Goal: Task Accomplishment & Management: Manage account settings

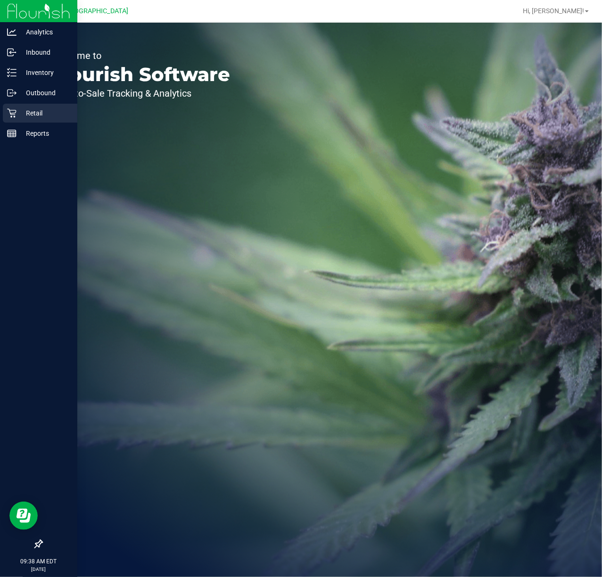
click at [29, 117] on p "Retail" at bounding box center [44, 112] width 57 height 11
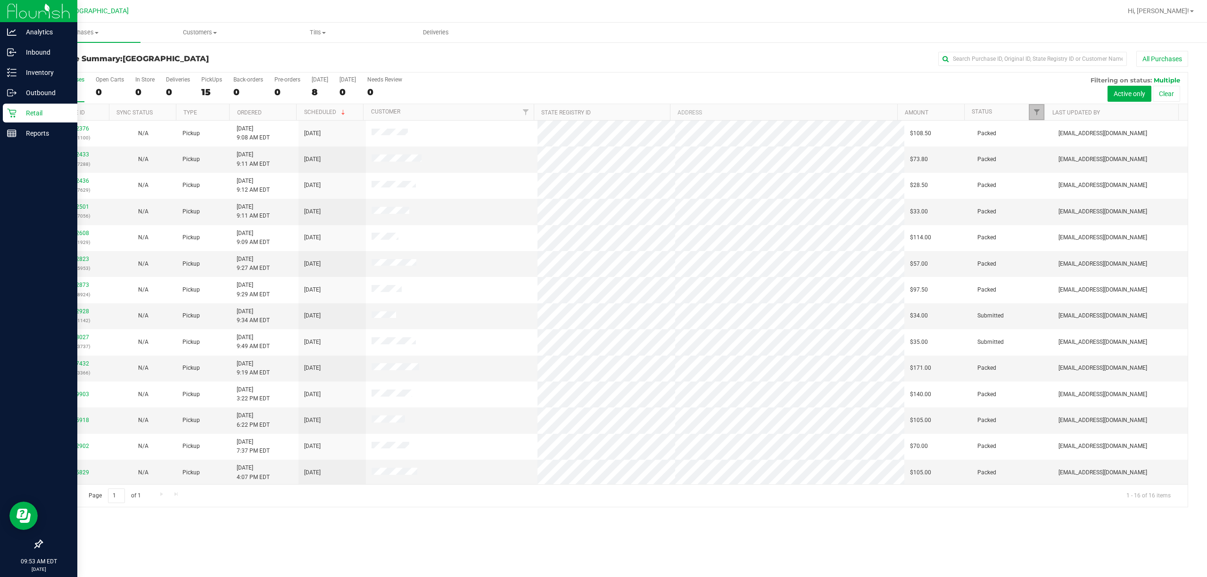
click at [602, 117] on link "Filter" at bounding box center [1037, 112] width 16 height 16
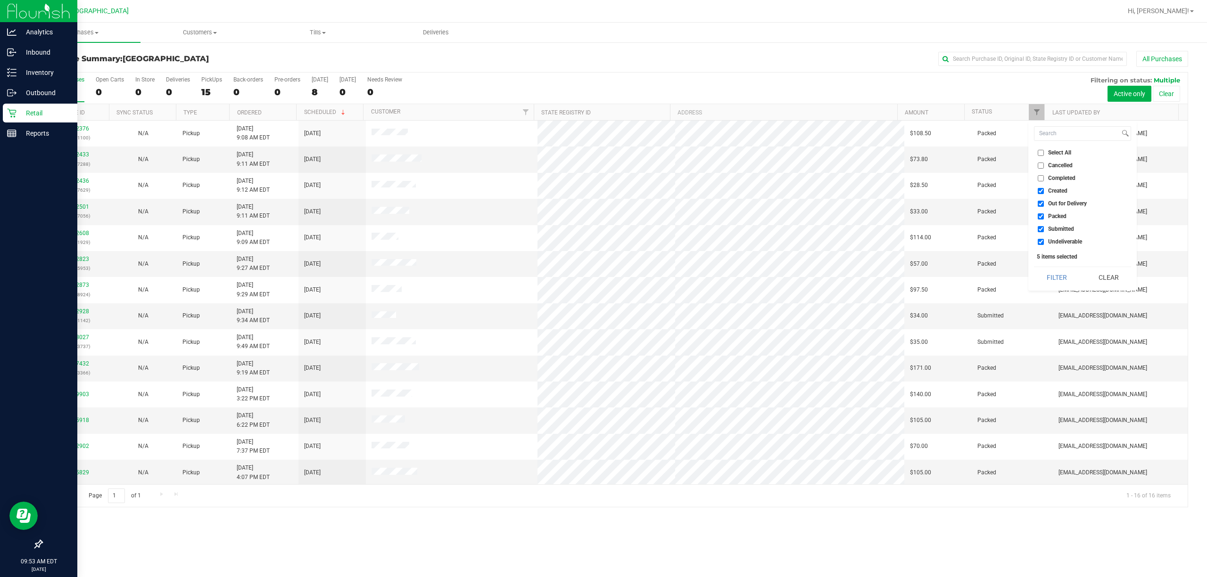
click at [602, 240] on span "Undeliverable" at bounding box center [1065, 242] width 34 height 6
click at [602, 240] on input "Undeliverable" at bounding box center [1041, 242] width 6 height 6
checkbox input "false"
click at [602, 208] on li "Out for Delivery" at bounding box center [1082, 204] width 97 height 10
click at [602, 214] on span "Packed" at bounding box center [1057, 217] width 18 height 6
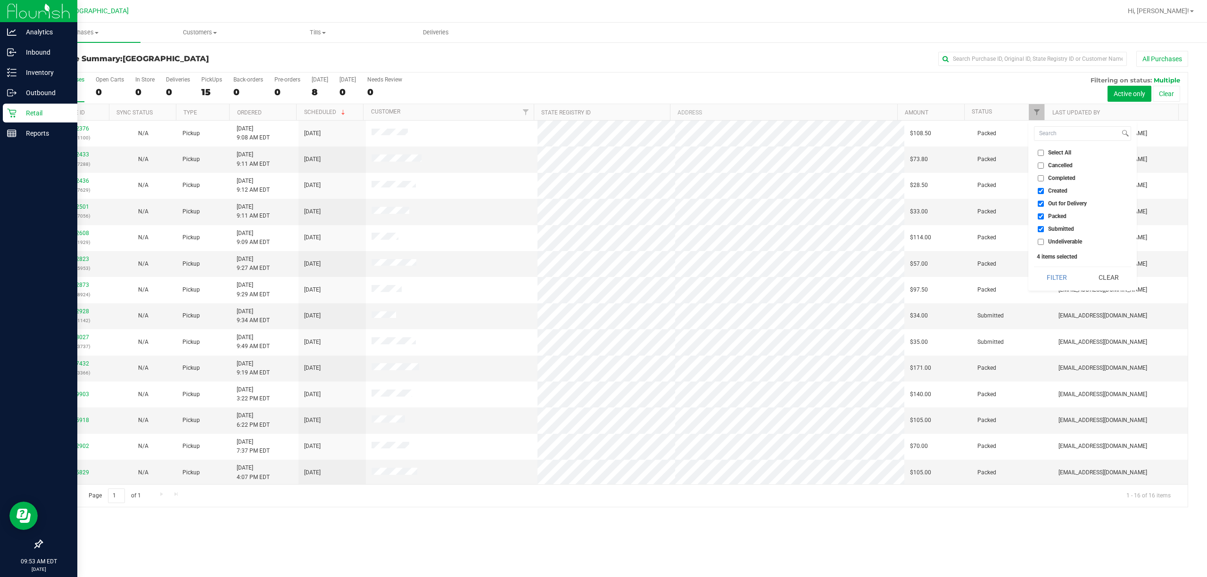
click at [602, 203] on span "Out for Delivery" at bounding box center [1067, 204] width 39 height 6
click at [602, 203] on input "Out for Delivery" at bounding box center [1041, 204] width 6 height 6
checkbox input "false"
click at [602, 190] on input "Created" at bounding box center [1041, 191] width 6 height 6
checkbox input "false"
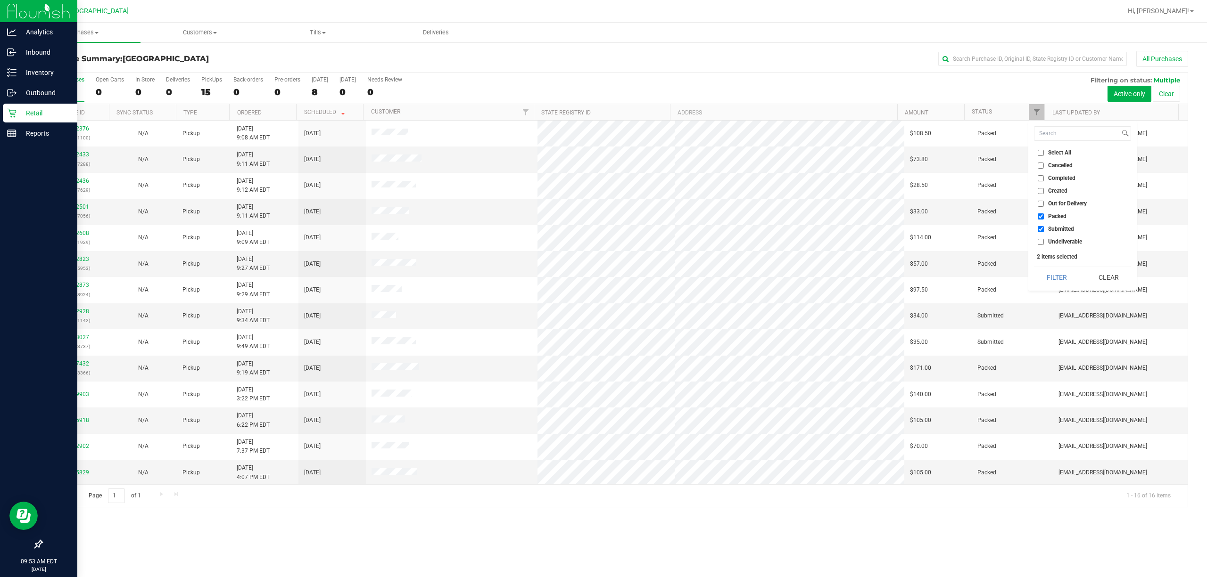
click at [602, 219] on input "Packed" at bounding box center [1041, 217] width 6 height 6
checkbox input "false"
click at [602, 281] on button "Filter" at bounding box center [1056, 277] width 45 height 21
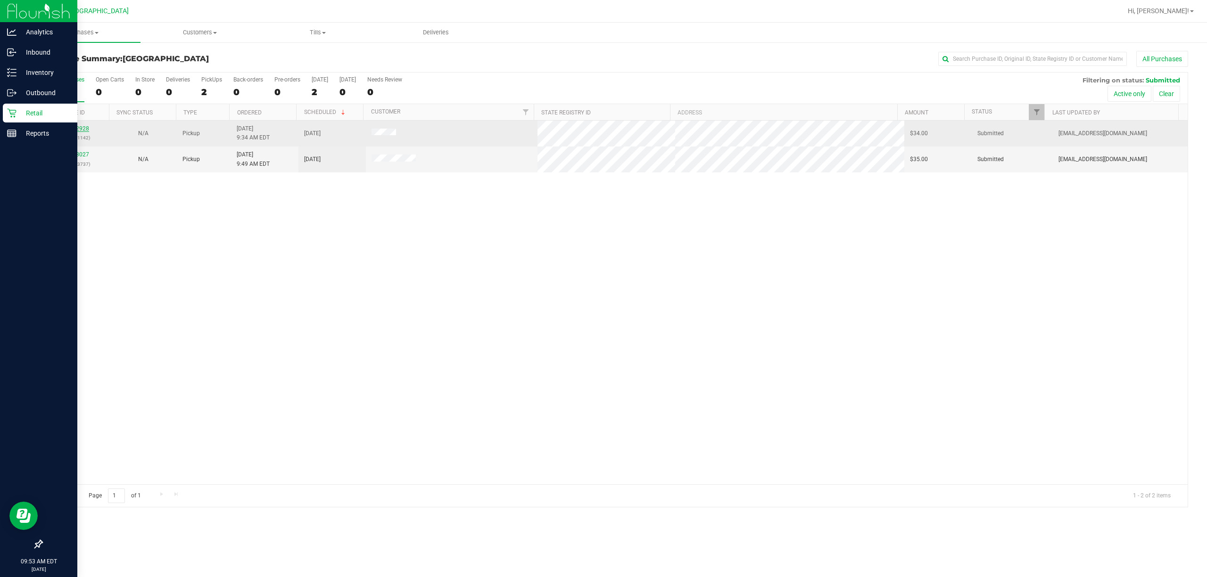
click at [78, 127] on link "11832928" at bounding box center [76, 128] width 26 height 7
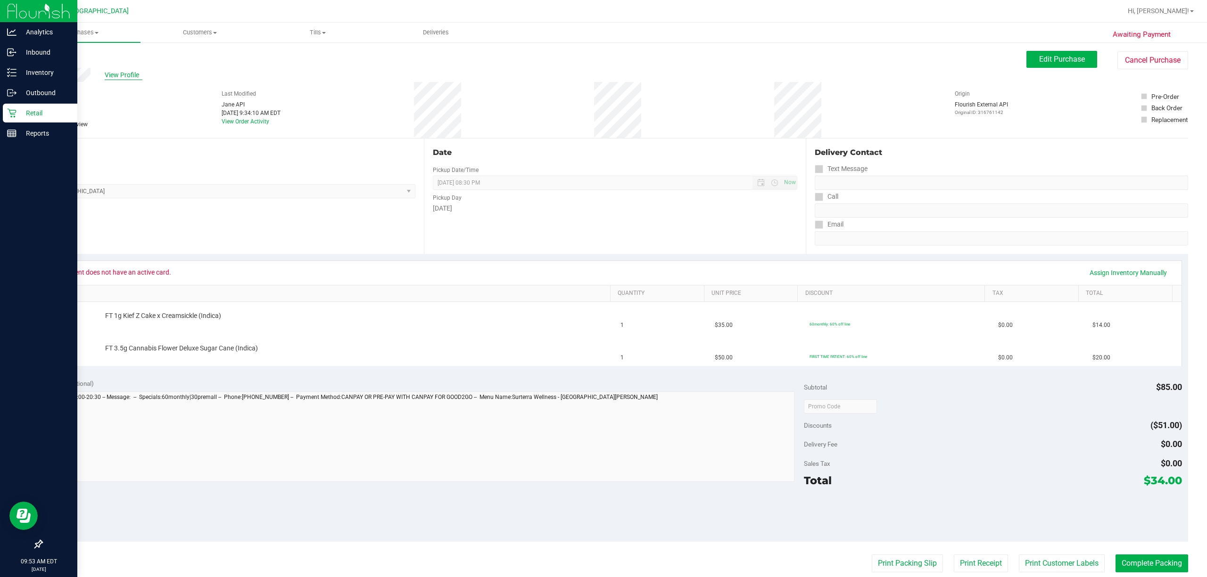
click at [127, 70] on span "View Profile" at bounding box center [124, 75] width 38 height 10
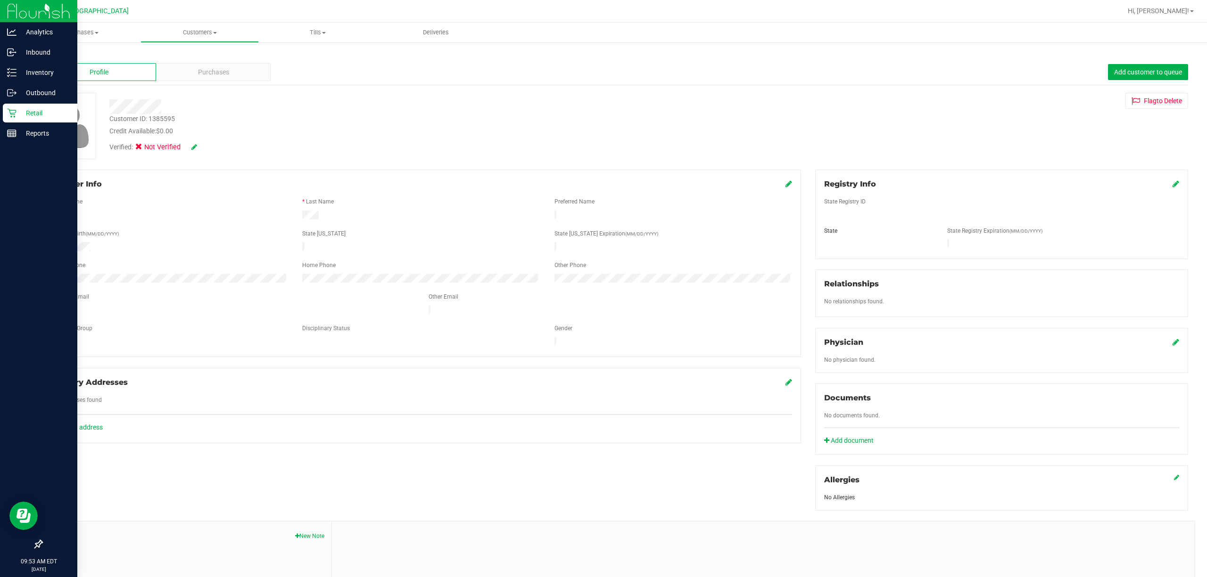
click at [193, 147] on icon at bounding box center [194, 147] width 6 height 7
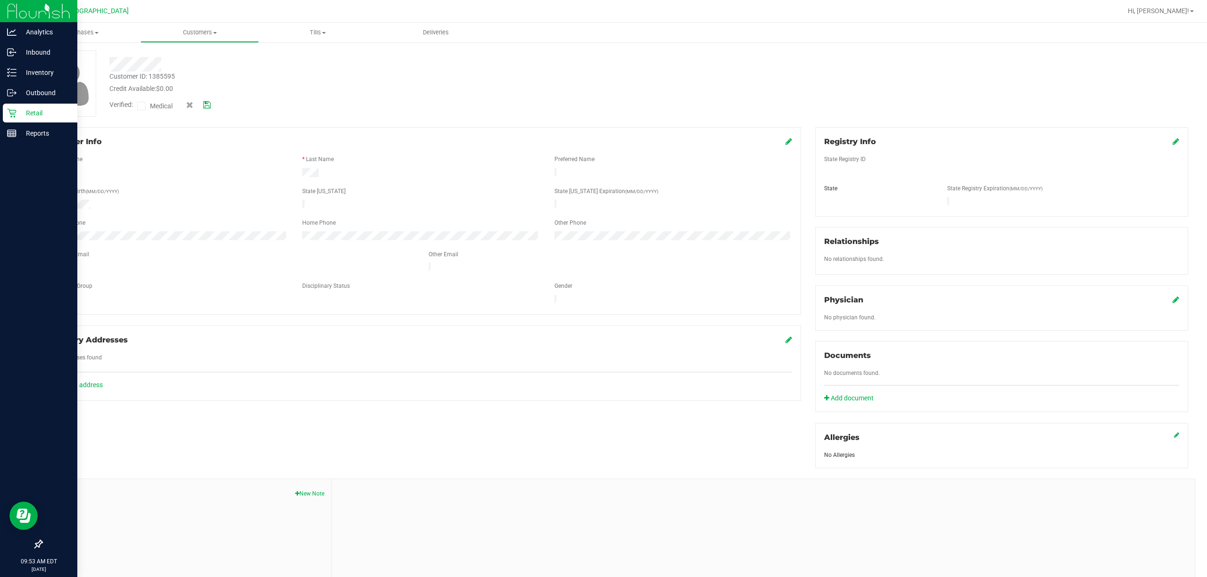
scroll to position [63, 0]
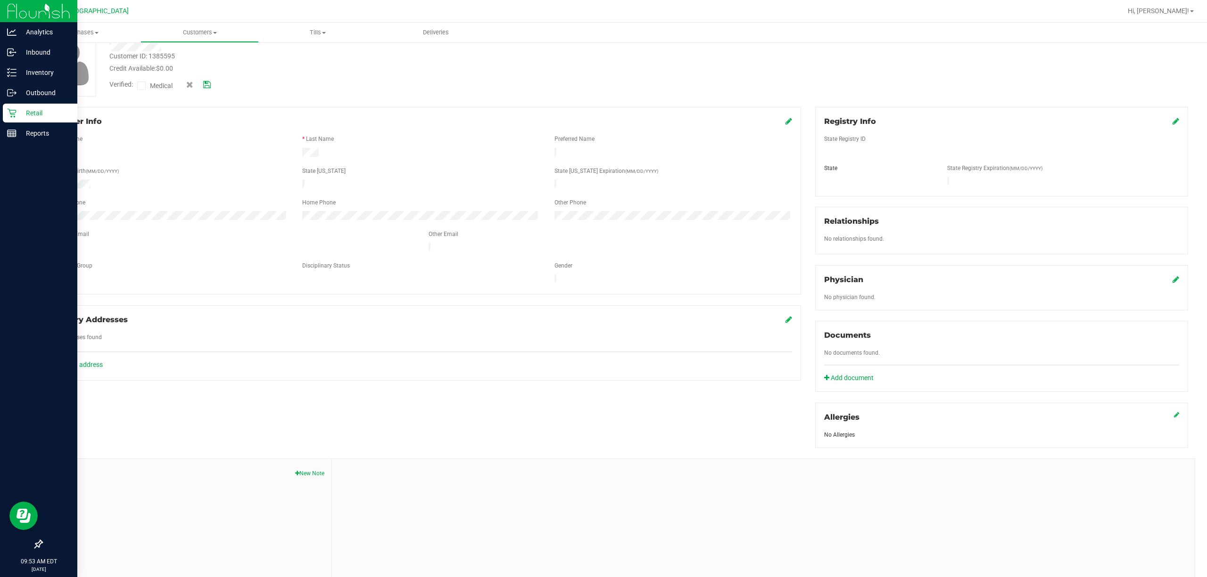
click at [602, 122] on icon at bounding box center [788, 121] width 7 height 8
click at [602, 125] on icon at bounding box center [1175, 121] width 7 height 8
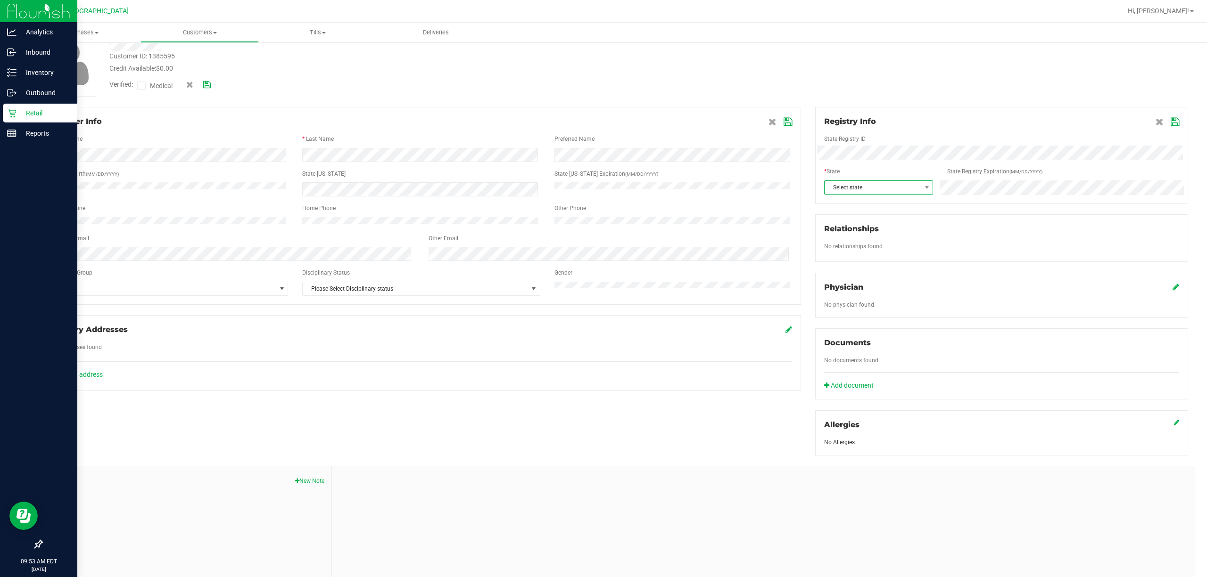
click at [602, 183] on span at bounding box center [927, 187] width 12 height 13
click at [602, 228] on li "FL" at bounding box center [871, 224] width 107 height 16
click at [602, 128] on div at bounding box center [1001, 131] width 355 height 8
click at [602, 124] on icon at bounding box center [1175, 122] width 8 height 8
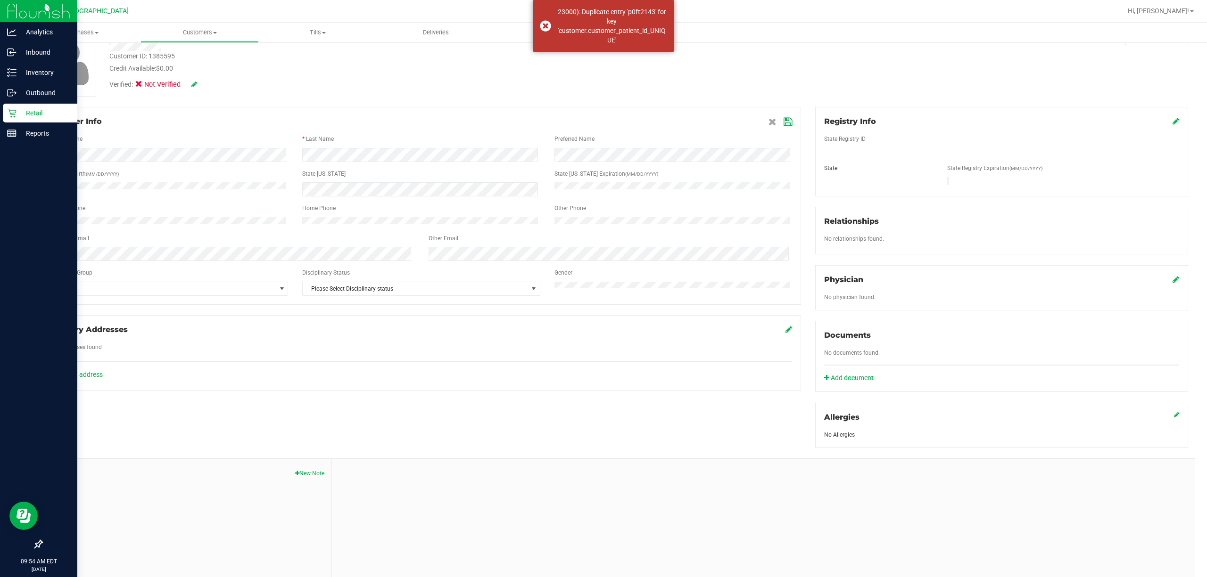
click at [193, 85] on icon at bounding box center [194, 84] width 6 height 7
click at [140, 86] on icon at bounding box center [142, 86] width 6 height 0
click at [0, 0] on input "Medical" at bounding box center [0, 0] width 0 height 0
click at [212, 83] on div "Verified: Medical" at bounding box center [198, 86] width 193 height 12
click at [206, 83] on icon at bounding box center [207, 85] width 8 height 7
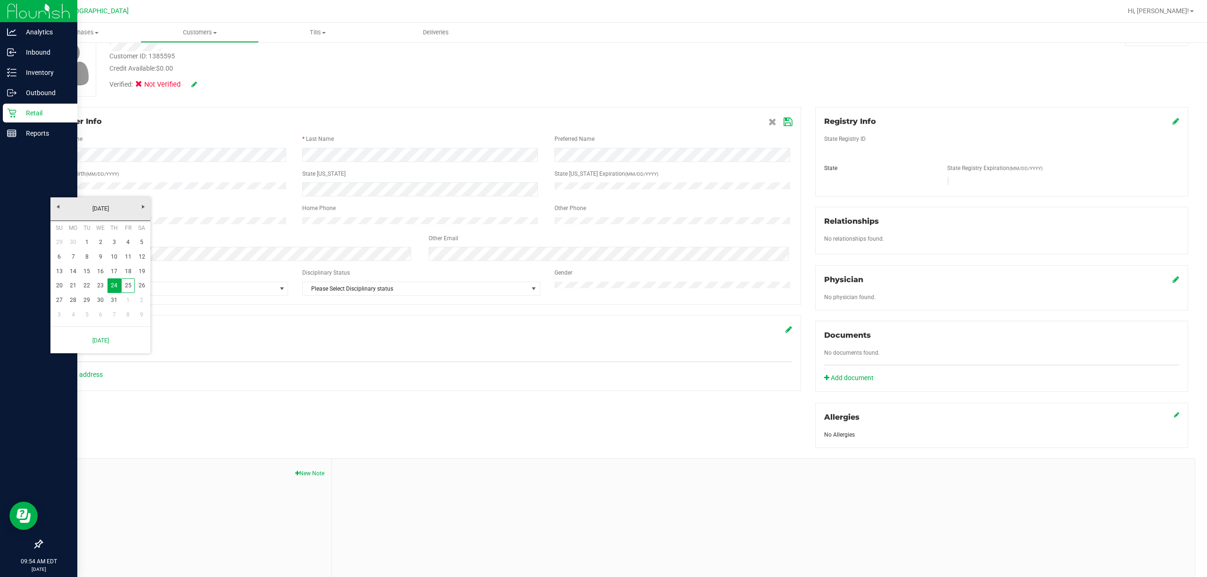
click at [316, 83] on div "Verified: Not Verified" at bounding box center [392, 84] width 580 height 21
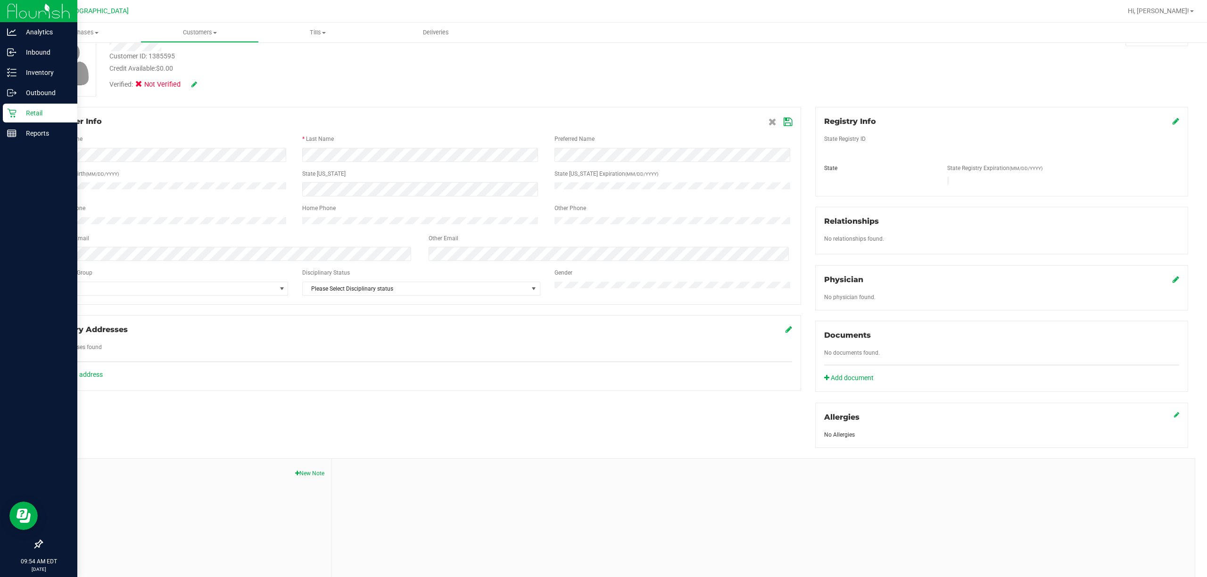
click at [602, 122] on icon at bounding box center [787, 122] width 8 height 8
drag, startPoint x: 189, startPoint y: 79, endPoint x: 194, endPoint y: 83, distance: 6.4
click at [189, 80] on div "Verified: Not Verified" at bounding box center [153, 85] width 88 height 10
click at [194, 83] on icon at bounding box center [194, 84] width 6 height 7
click at [208, 83] on icon at bounding box center [207, 85] width 8 height 7
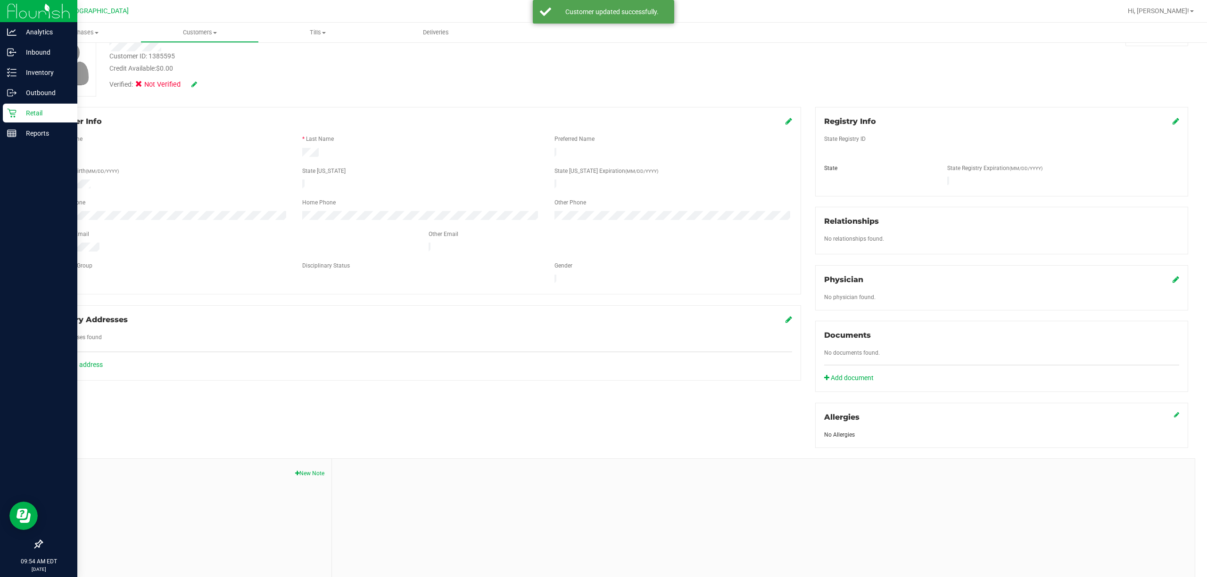
click at [304, 81] on div "Verified: Not Verified" at bounding box center [392, 84] width 580 height 21
click at [602, 123] on icon at bounding box center [1175, 121] width 7 height 8
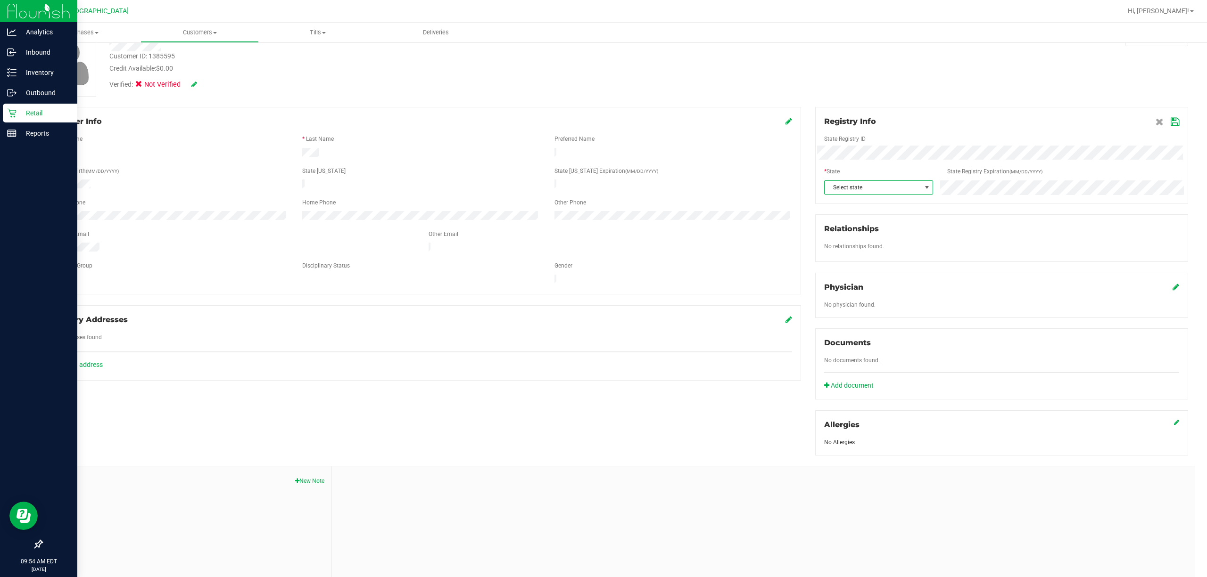
click at [602, 188] on span at bounding box center [927, 188] width 8 height 8
click at [602, 295] on li "FL" at bounding box center [871, 287] width 107 height 16
click at [602, 124] on icon at bounding box center [1175, 122] width 8 height 8
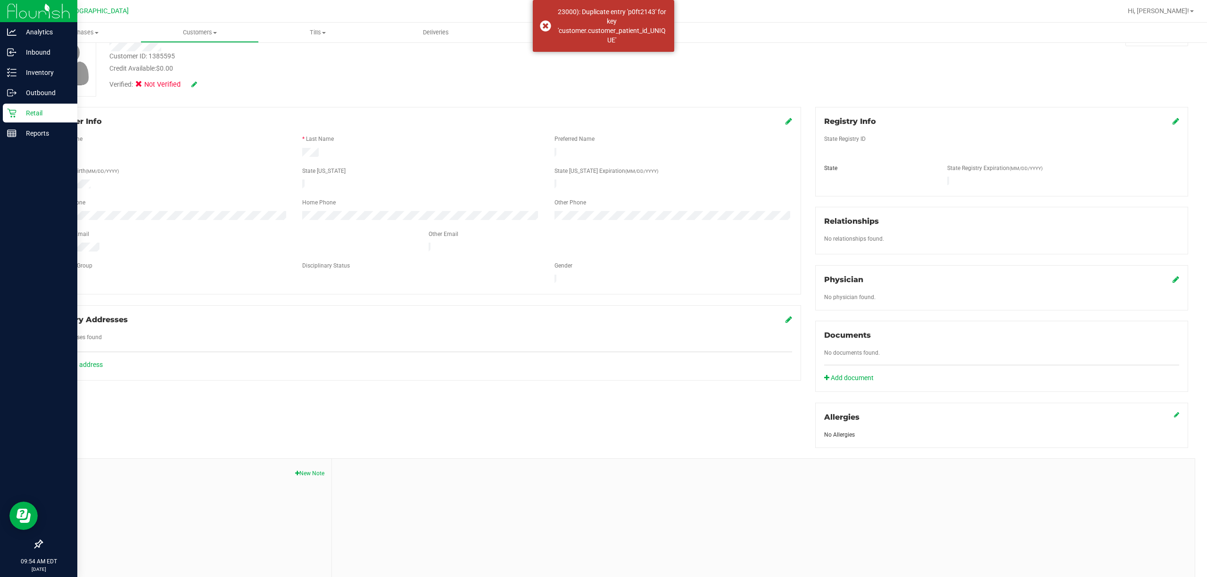
click at [602, 85] on div "Customer ID: 1385595 Credit Available: $0.00 Verified: Not Verified Flag to [GE…" at bounding box center [614, 63] width 1161 height 66
click at [16, 110] on icon at bounding box center [11, 112] width 9 height 9
